Goal: Task Accomplishment & Management: Manage account settings

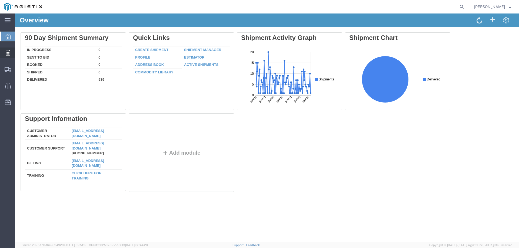
click at [5, 54] on div at bounding box center [7, 53] width 15 height 11
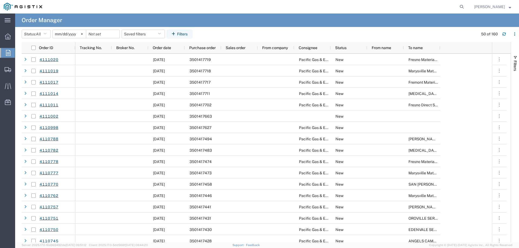
click at [64, 33] on input "[DATE]" at bounding box center [69, 34] width 33 height 8
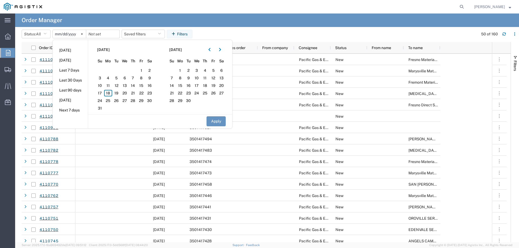
click at [281, 33] on agx-table-filter-chips "Status: All All Cancelled Orders New Orders Updated Orders [DATE] [DATE] [DATE]…" at bounding box center [248, 36] width 453 height 12
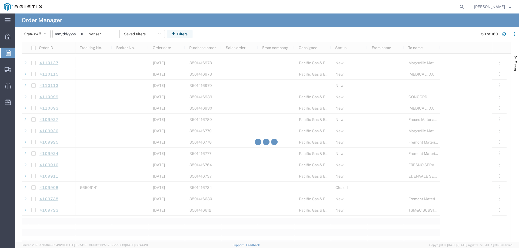
scroll to position [567, 0]
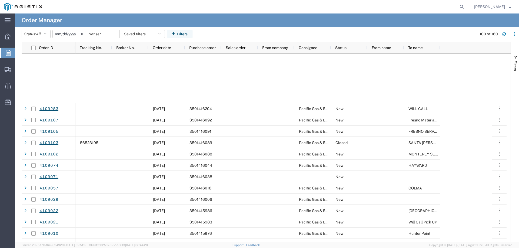
scroll to position [945, 0]
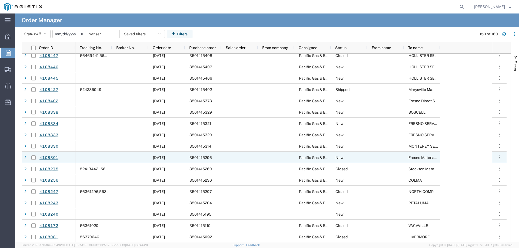
scroll to position [1107, 0]
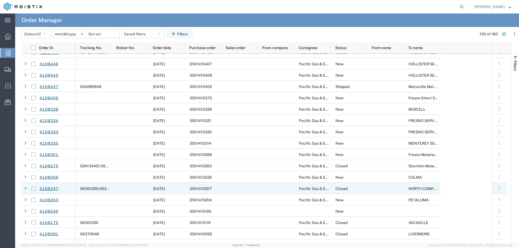
click at [33, 188] on input "Press Space to toggle row selection (unchecked)" at bounding box center [33, 189] width 4 height 4
checkbox input "true"
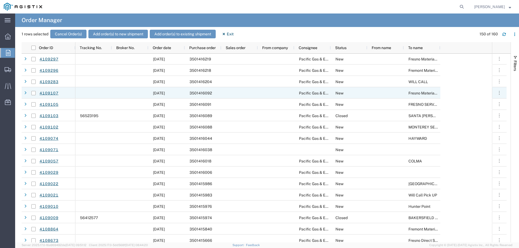
scroll to position [0, 0]
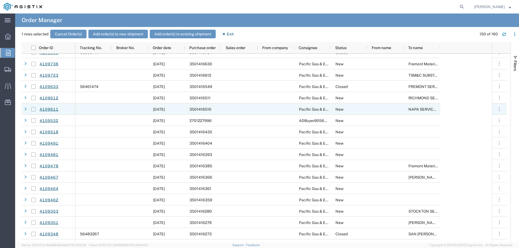
click at [32, 109] on input "Press Space to toggle row selection (unchecked)" at bounding box center [33, 109] width 4 height 4
checkbox input "true"
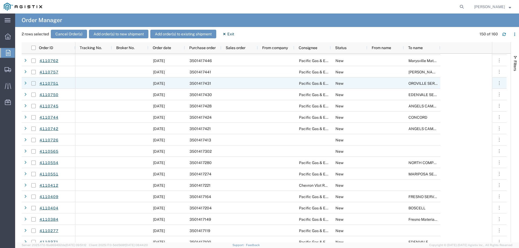
click at [33, 84] on input "Press Space to toggle row selection (unchecked)" at bounding box center [33, 83] width 4 height 4
checkbox input "true"
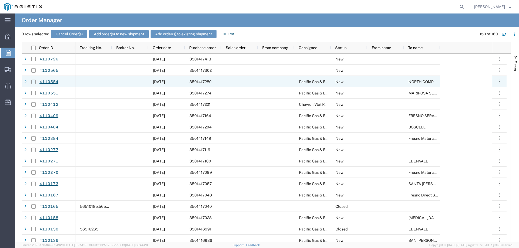
click at [34, 82] on input "Press Space to toggle row selection (unchecked)" at bounding box center [33, 82] width 4 height 4
checkbox input "true"
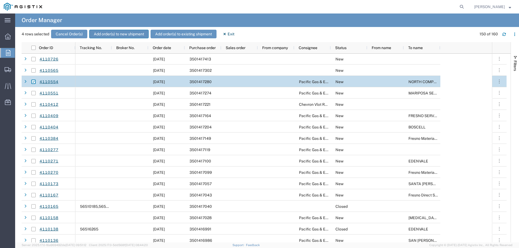
click at [105, 33] on button "Add order(s) to new shipment" at bounding box center [118, 34] width 59 height 9
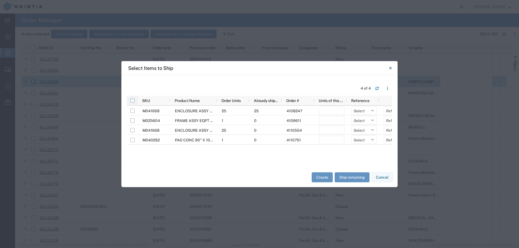
click at [133, 100] on input "checkbox" at bounding box center [132, 100] width 4 height 4
checkbox input "true"
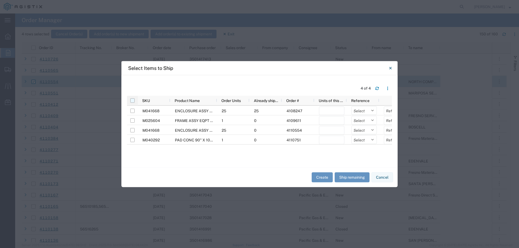
checkbox input "true"
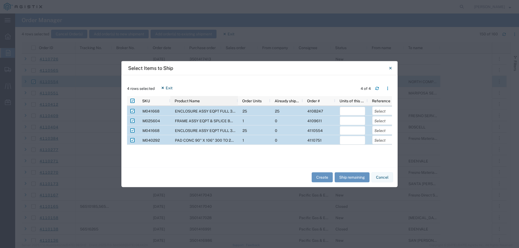
drag, startPoint x: 216, startPoint y: 99, endPoint x: 237, endPoint y: 101, distance: 20.9
click at [237, 101] on div at bounding box center [237, 101] width 2 height 10
click at [131, 111] on input "Press Space to toggle row selection (checked)" at bounding box center [132, 111] width 4 height 4
checkbox input "false"
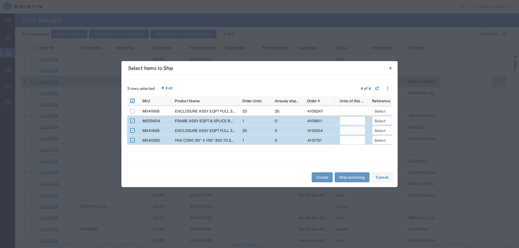
click at [350, 131] on input "number" at bounding box center [351, 130] width 25 height 9
type input "5"
click at [355, 176] on button "Ship remaining" at bounding box center [351, 178] width 35 height 10
type input "0"
type input "1"
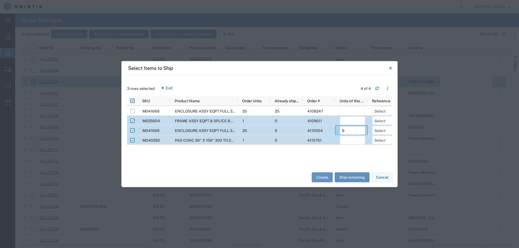
type input "25"
type input "1"
click at [352, 129] on input "25" at bounding box center [351, 130] width 25 height 9
type input "2"
type input "5"
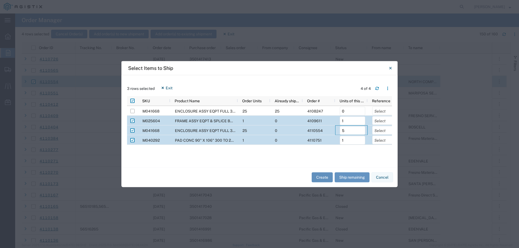
click at [324, 176] on button "Create" at bounding box center [321, 178] width 21 height 10
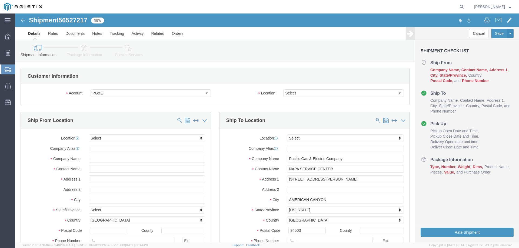
select select
click select "Select All Others [GEOGRAPHIC_DATA] [GEOGRAPHIC_DATA] [GEOGRAPHIC_DATA] [GEOGRA…"
select select "23082"
click select "Select All Others [GEOGRAPHIC_DATA] [GEOGRAPHIC_DATA] [GEOGRAPHIC_DATA] [GEOGRA…"
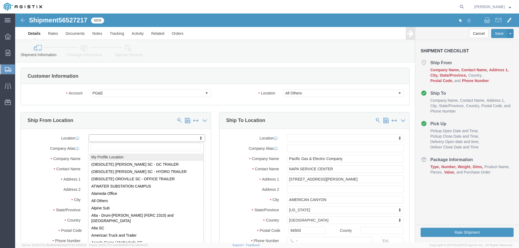
select select "MYPROFILE"
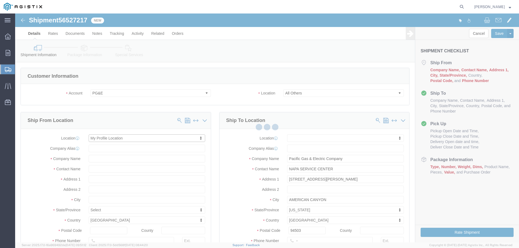
type input "[STREET_ADDRESS]"
type input "94566"
type input "[PHONE_NUMBER]"
type input "[PERSON_NAME][EMAIL_ADDRESS][PERSON_NAME][DOMAIN_NAME]"
checkbox input "true"
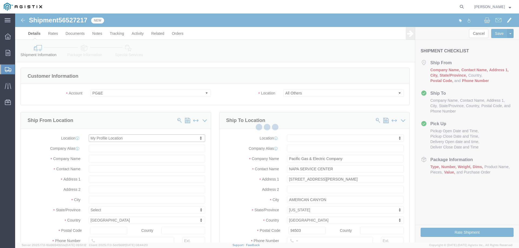
type input "Oldcastle Precast Inc"
type input "[PERSON_NAME]"
type input "PLEASANTON"
select select "CA"
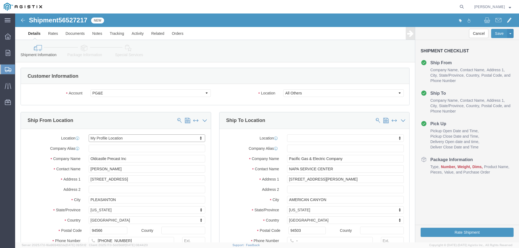
scroll to position [54, 0]
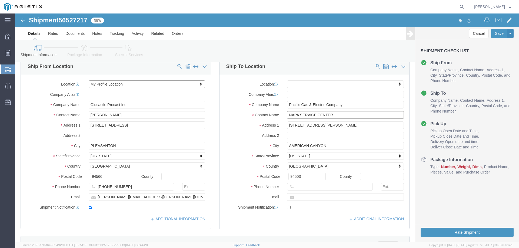
click input "NAPA SERVICE CENTER"
drag, startPoint x: 332, startPoint y: 103, endPoint x: 170, endPoint y: 100, distance: 162.6
click div "Ship From Location Location My Profile Location My Profile Location (OBSOLETE) …"
type input "[GEOGRAPHIC_DATA]"
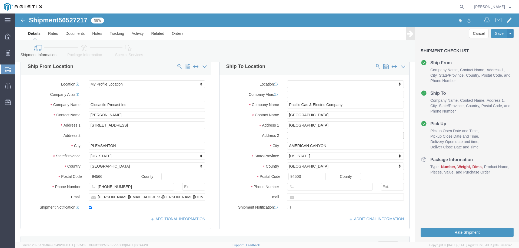
select select
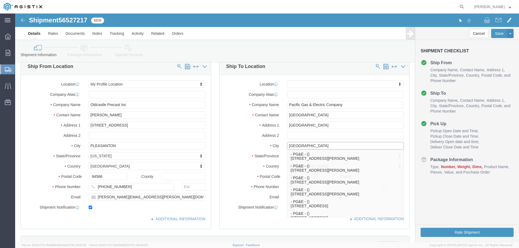
type input "[GEOGRAPHIC_DATA]"
select select
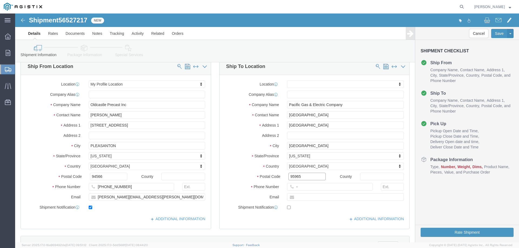
type input "95965"
select select
type input "123-456-7891"
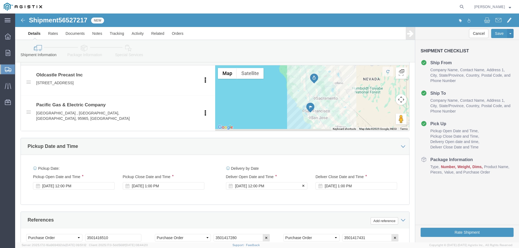
click div "[DATE] 12:00 PM"
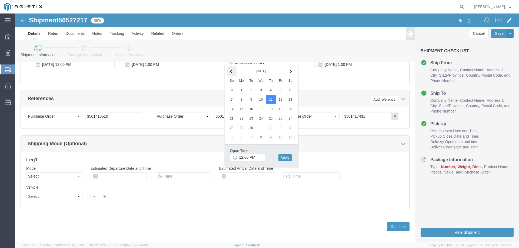
click span
click button "Apply"
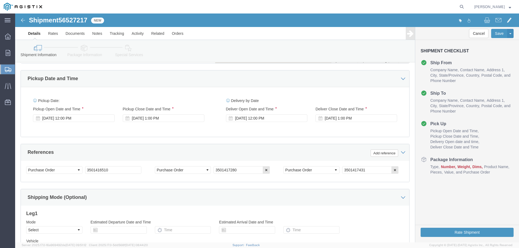
scroll to position [311, 0]
click div "[DATE] 1:00 PM"
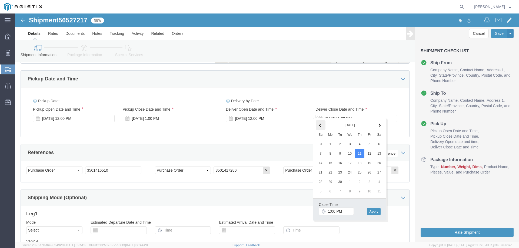
click span
click button "Apply"
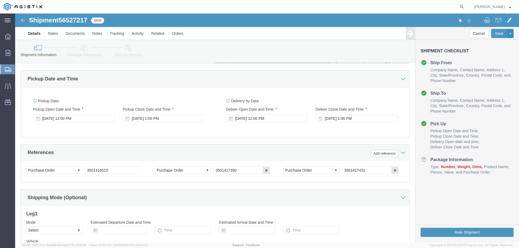
scroll to position [365, 0]
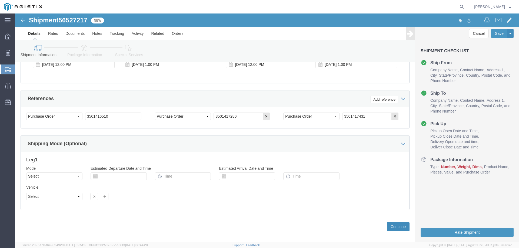
click button "Continue"
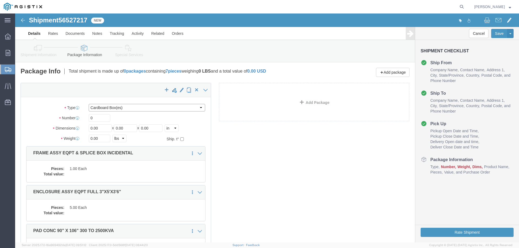
click select "Select Bulk Bundle(s) Cardboard Box(es) Carton(s) Crate(s) Drum(s) (Fiberboard)…"
select select "YRPK"
click select "Select Bulk Bundle(s) Cardboard Box(es) Carton(s) Crate(s) Drum(s) (Fiberboard)…"
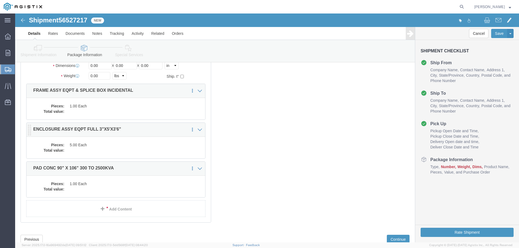
scroll to position [27, 0]
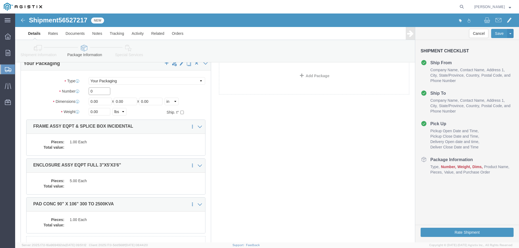
drag, startPoint x: 78, startPoint y: 79, endPoint x: 71, endPoint y: 79, distance: 7.1
click div "0"
type input "7"
type input "36"
type input "60"
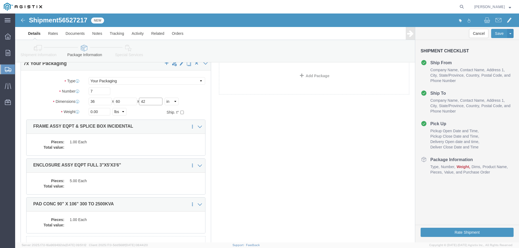
type input "42"
type input "44000"
click div "Pieces: 1.00 Each Total value:"
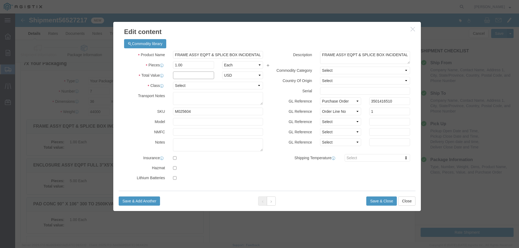
click input "text"
type input "1"
click select "Select 50 55 60 65 70 85 92.5 100 125 175 250 300 400"
select select "55"
click select "Select 50 55 60 65 70 85 92.5 100 125 175 250 300 400"
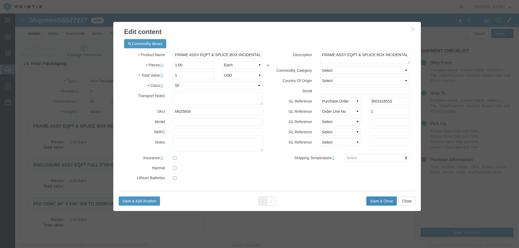
click button "Save & Close"
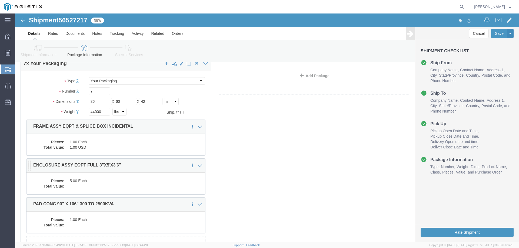
click dd
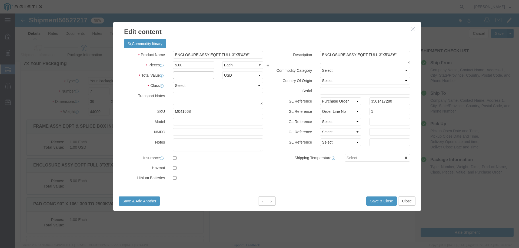
click input "text"
type input "1"
click select "Select 50 55 60 65 70 85 92.5 100 125 175 250 300 400"
select select "55"
click select "Select 50 55 60 65 70 85 92.5 100 125 175 250 300 400"
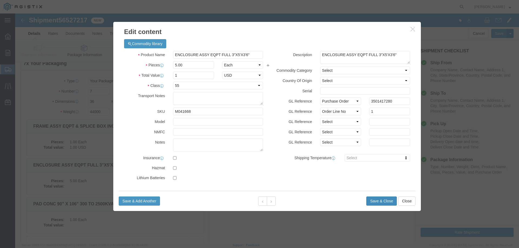
click button "Save & Close"
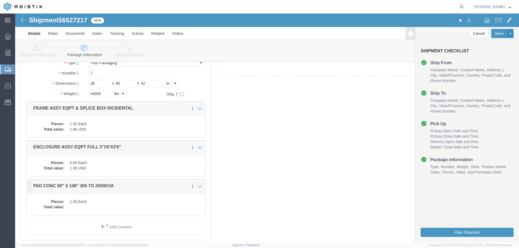
scroll to position [54, 0]
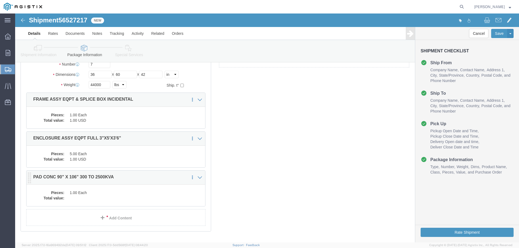
click dd "1.00 Each"
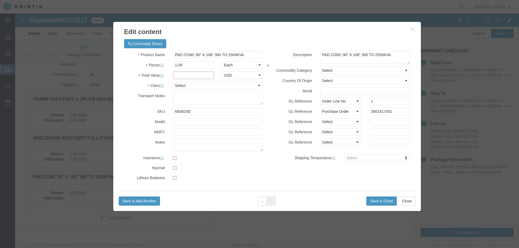
click input "text"
type input "1"
click select "Select 50 55 60 65 70 85 92.5 100 125 175 250 300 400"
select select "55"
click select "Select 50 55 60 65 70 85 92.5 100 125 175 250 300 400"
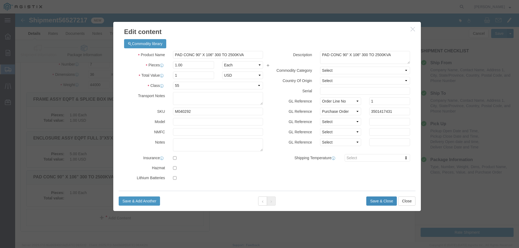
click button "Save & Close"
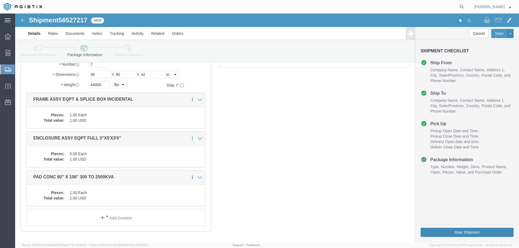
click button "Rate Shipment"
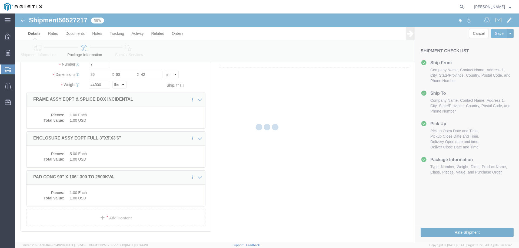
scroll to position [0, 0]
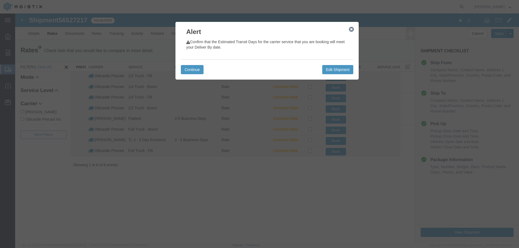
click at [351, 28] on icon "button" at bounding box center [351, 29] width 5 height 4
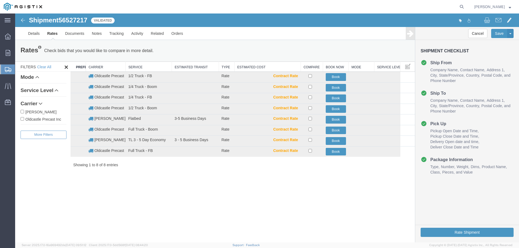
click at [31, 121] on label "Oldcastle Precast Inc" at bounding box center [44, 119] width 46 height 6
click at [24, 121] on input "Oldcastle Precast Inc" at bounding box center [23, 119] width 4 height 4
checkbox input "true"
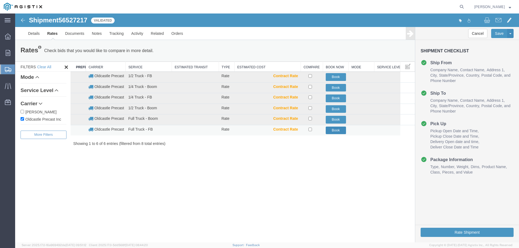
click at [338, 131] on button "Book" at bounding box center [335, 131] width 20 height 8
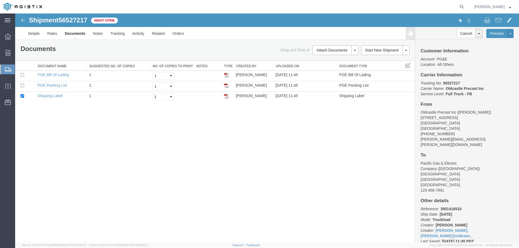
click at [27, 21] on div "Shipment 56527217 3 of 3 Await Cfrm." at bounding box center [141, 22] width 251 height 10
drag, startPoint x: 30, startPoint y: 19, endPoint x: 90, endPoint y: 19, distance: 60.2
click at [90, 19] on div "Shipment 56527217 3 of 3 Await Cfrm." at bounding box center [141, 22] width 251 height 10
copy h1 "Shipment 56527217"
click at [122, 31] on link "Tracking" at bounding box center [117, 33] width 22 height 13
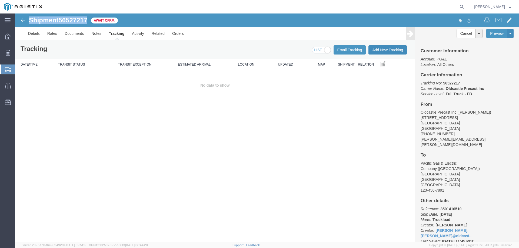
click at [386, 48] on button "Add New Tracking" at bounding box center [387, 49] width 38 height 9
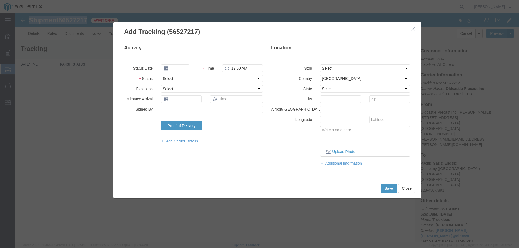
type input "[DATE]"
type input "12:00 PM"
drag, startPoint x: 183, startPoint y: 79, endPoint x: 184, endPoint y: 82, distance: 3.2
click at [183, 79] on select "Select Arrival Notice Available Arrival Notice Imported Arrive at Delivery Loca…" at bounding box center [212, 79] width 102 height 8
select select "DELIVRED"
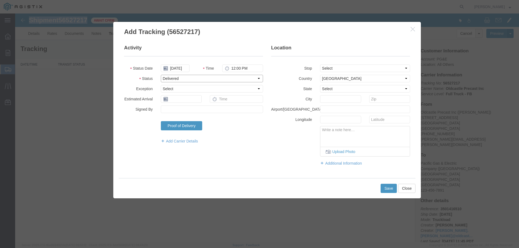
click at [161, 75] on select "Select Arrival Notice Available Arrival Notice Imported Arrive at Delivery Loca…" at bounding box center [212, 79] width 102 height 8
click at [391, 191] on button "Save" at bounding box center [388, 188] width 16 height 9
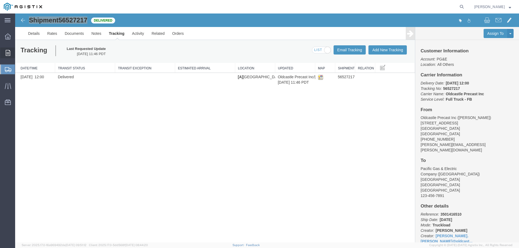
click at [7, 54] on icon at bounding box center [8, 53] width 5 height 6
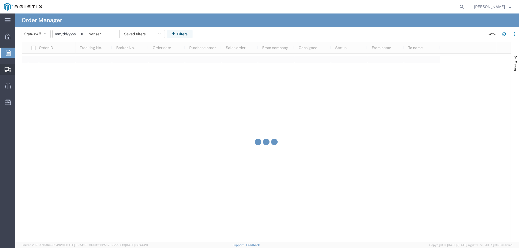
click at [8, 70] on icon at bounding box center [8, 69] width 6 height 5
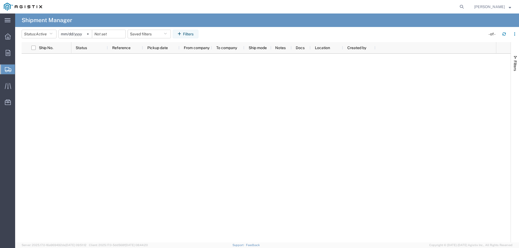
click at [10, 72] on icon at bounding box center [8, 69] width 6 height 5
click at [9, 55] on icon at bounding box center [8, 53] width 5 height 6
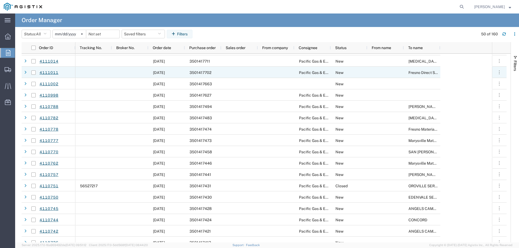
scroll to position [81, 0]
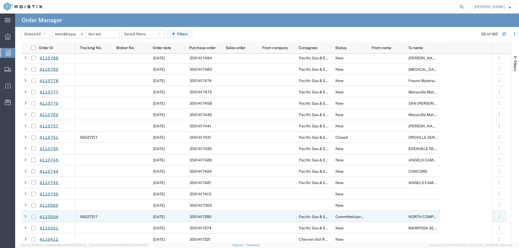
click at [33, 216] on input "Press Space to toggle row selection (unchecked)" at bounding box center [33, 217] width 4 height 4
checkbox input "true"
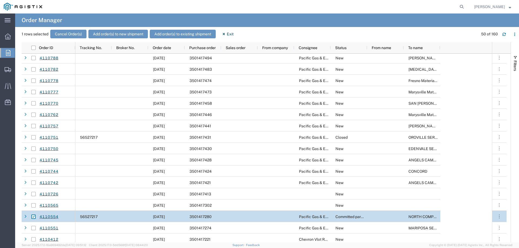
click at [111, 39] on div "1 rows selected Cancel Order(s) Add order(s) to new shipment Add order(s) to ex…" at bounding box center [270, 36] width 497 height 12
click at [110, 35] on button "Add order(s) to new shipment" at bounding box center [117, 34] width 59 height 9
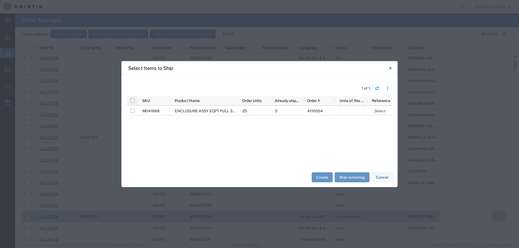
click at [132, 101] on input "checkbox" at bounding box center [132, 100] width 4 height 4
checkbox input "true"
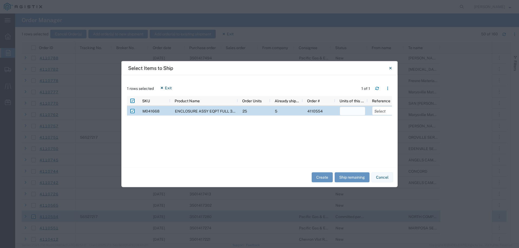
click at [347, 112] on input "number" at bounding box center [351, 111] width 25 height 9
type input "5"
click at [367, 110] on select "Select Purchase Order Delivery Number" at bounding box center [376, 110] width 25 height 9
select select "PURCHORD"
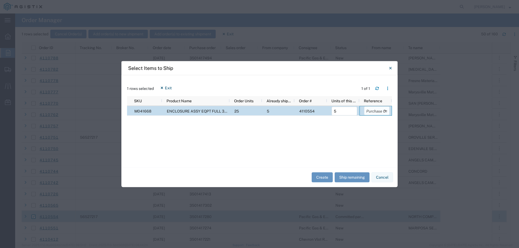
click at [364, 106] on select "Select Purchase Order Delivery Number" at bounding box center [376, 110] width 25 height 9
click at [320, 179] on button "Create" at bounding box center [321, 178] width 21 height 10
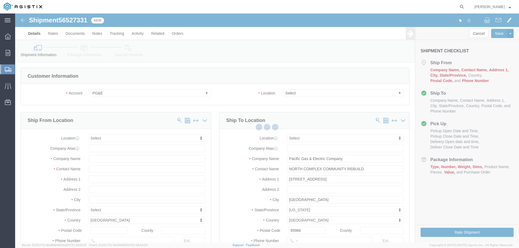
click at [295, 93] on div at bounding box center [266, 128] width 503 height 229
select select
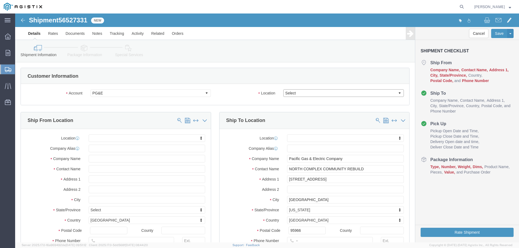
click select "Select All Others [GEOGRAPHIC_DATA] [GEOGRAPHIC_DATA] [GEOGRAPHIC_DATA] [GEOGRA…"
select select "23082"
click select "Select All Others [GEOGRAPHIC_DATA] [GEOGRAPHIC_DATA] [GEOGRAPHIC_DATA] [GEOGRA…"
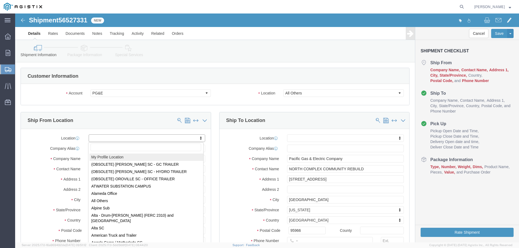
select select "MYPROFILE"
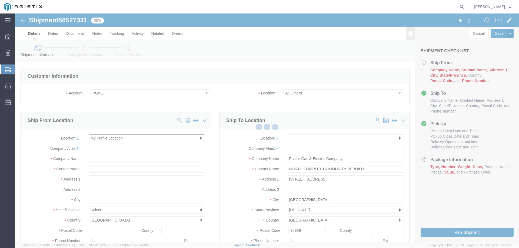
type input "[STREET_ADDRESS]"
type input "94566"
type input "[PHONE_NUMBER]"
type input "[PERSON_NAME][EMAIL_ADDRESS][PERSON_NAME][DOMAIN_NAME]"
checkbox input "true"
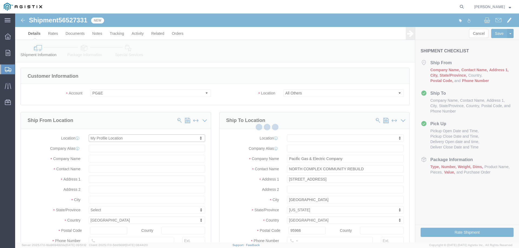
type input "Oldcastle Precast Inc"
type input "[PERSON_NAME]"
type input "PLEASANTON"
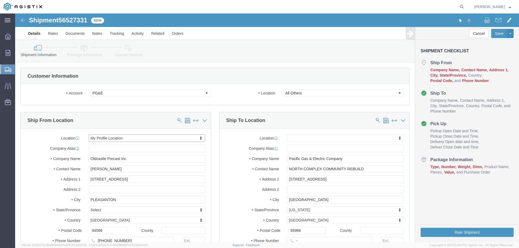
select select "CA"
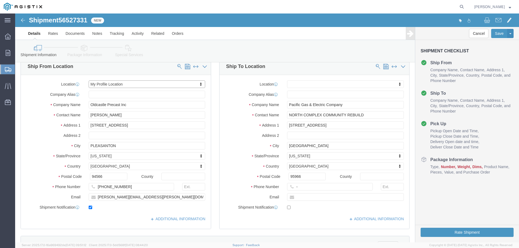
scroll to position [81, 0]
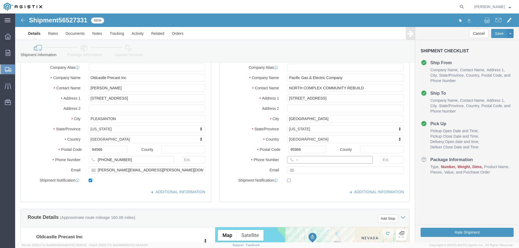
click input "-"
type input "123-456-7891"
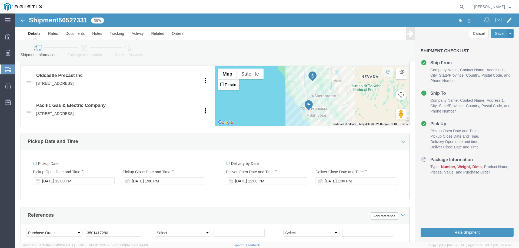
scroll to position [297, 0]
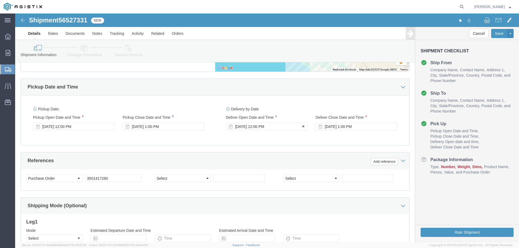
click div "[DATE] 12:00 PM"
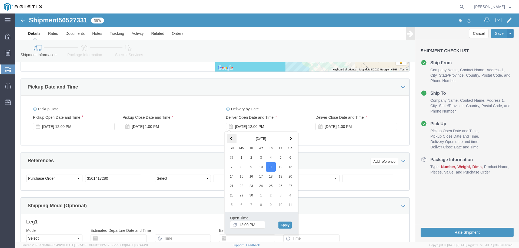
click th
click button "Apply"
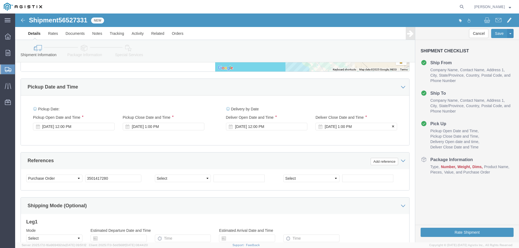
click div "[DATE] 1:00 PM"
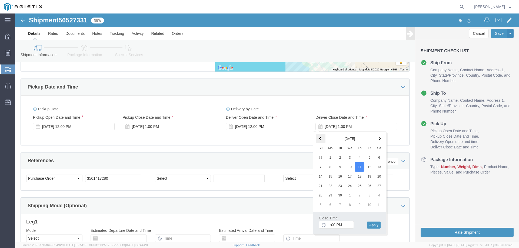
click th
click button "Apply"
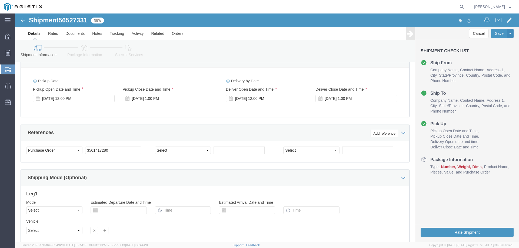
scroll to position [365, 0]
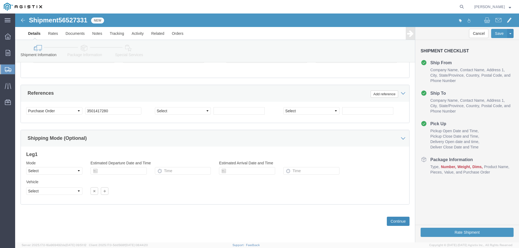
click button "Continue"
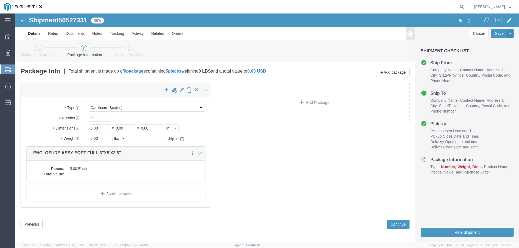
click select "Select Bulk Bundle(s) Cardboard Box(es) Carton(s) Crate(s) Drum(s) (Fiberboard)…"
select select "YRPK"
click select "Select Bulk Bundle(s) Cardboard Box(es) Carton(s) Crate(s) Drum(s) (Fiberboard)…"
drag, startPoint x: 81, startPoint y: 106, endPoint x: 59, endPoint y: 102, distance: 22.5
click div "Number Number of packages of specified package type and dimensions 0"
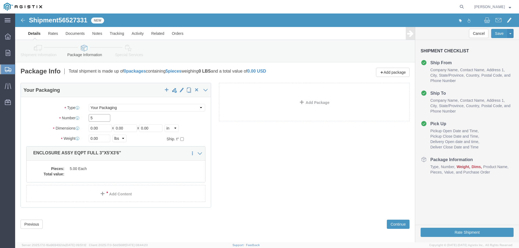
type input "5"
type input "36"
type input "60"
type input "42"
type input "32000"
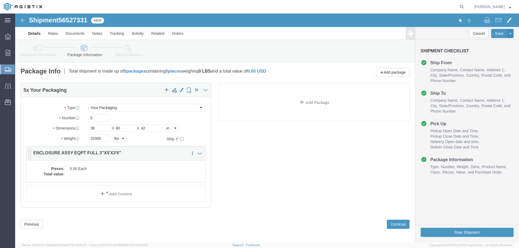
click div "Pieces: 5.00 Each Total value:"
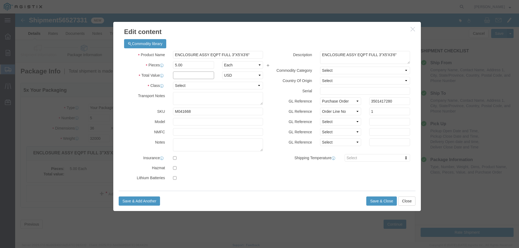
click input "text"
type input "1"
click select "Select 50 55 60 65 70 85 92.5 100 125 175 250 300 400"
select select "55"
click select "Select 50 55 60 65 70 85 92.5 100 125 175 250 300 400"
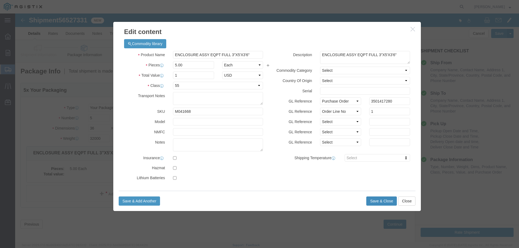
click button "Save & Close"
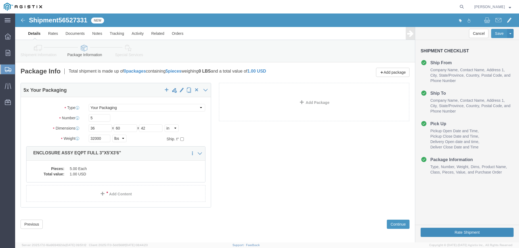
click button "Rate Shipment"
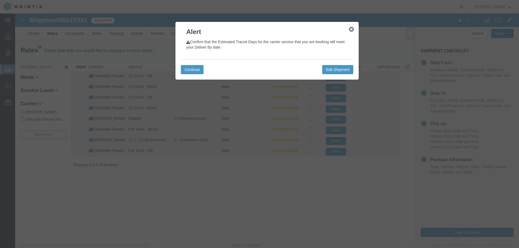
click at [351, 29] on icon "button" at bounding box center [351, 29] width 5 height 4
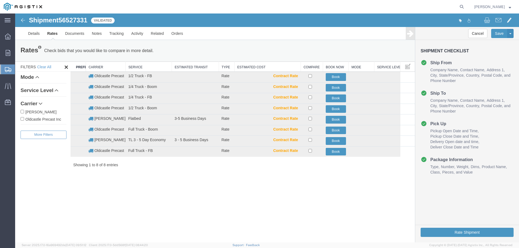
click at [46, 121] on label "Oldcastle Precast Inc" at bounding box center [44, 119] width 46 height 6
click at [24, 121] on input "Oldcastle Precast Inc" at bounding box center [23, 119] width 4 height 4
checkbox input "true"
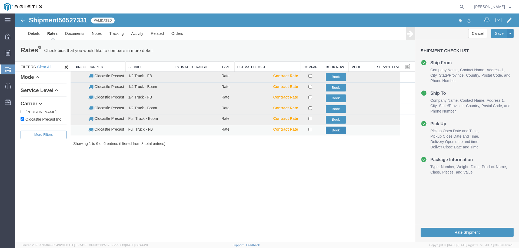
click at [336, 131] on button "Book" at bounding box center [335, 131] width 20 height 8
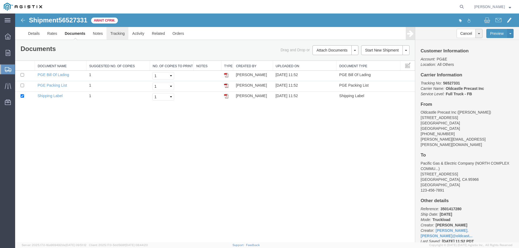
click at [114, 32] on link "Tracking" at bounding box center [117, 33] width 22 height 13
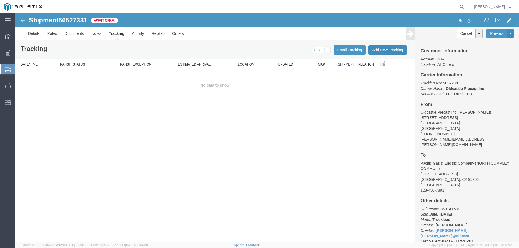
click at [374, 47] on button "Add New Tracking" at bounding box center [387, 49] width 38 height 9
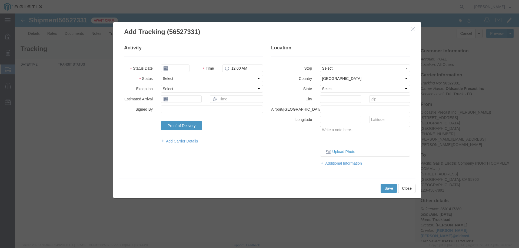
type input "[DATE]"
type input "12:00 PM"
click at [166, 76] on select "Select Arrival Notice Available Arrival Notice Imported Arrive at Delivery Loca…" at bounding box center [212, 79] width 102 height 8
select select "DELIVRED"
click at [161, 75] on select "Select Arrival Notice Available Arrival Notice Imported Arrive at Delivery Loca…" at bounding box center [212, 79] width 102 height 8
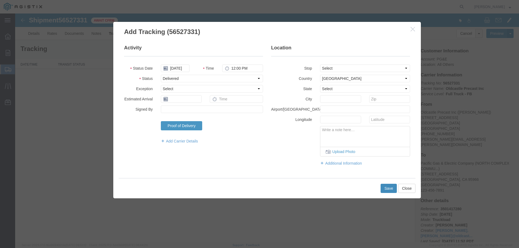
click at [386, 188] on button "Save" at bounding box center [388, 188] width 16 height 9
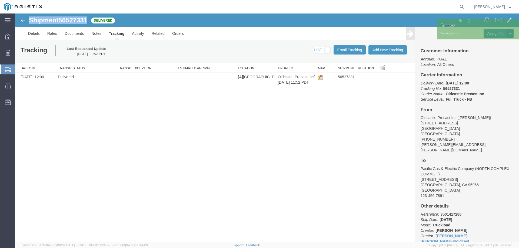
drag, startPoint x: 31, startPoint y: 20, endPoint x: 90, endPoint y: 22, distance: 59.2
click at [90, 22] on div "Shipment 56527331 1 of 1 Delivered" at bounding box center [141, 22] width 251 height 10
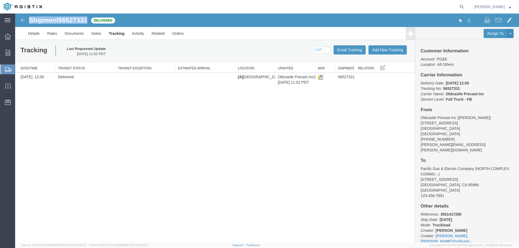
copy h1 "Shipment 56527331"
drag, startPoint x: 147, startPoint y: 137, endPoint x: 143, endPoint y: 133, distance: 5.0
click at [147, 137] on div "Shipment 56527331 1 of 1 Delivered Details Rates Documents Notes Tracking Activ…" at bounding box center [266, 128] width 503 height 229
click at [9, 52] on icon at bounding box center [8, 53] width 5 height 6
